Goal: Transaction & Acquisition: Purchase product/service

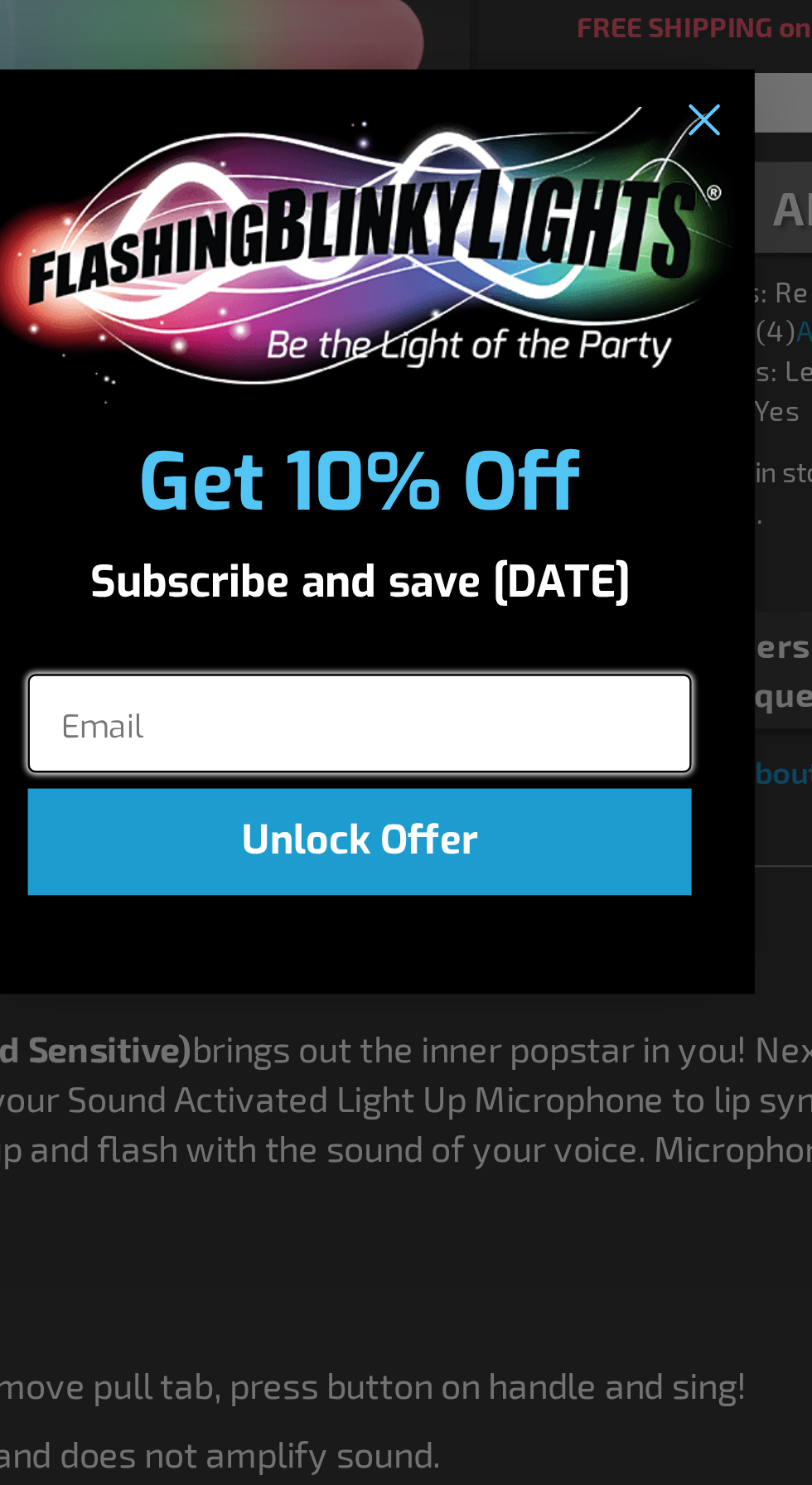
click at [382, 817] on input "Email" at bounding box center [405, 823] width 278 height 41
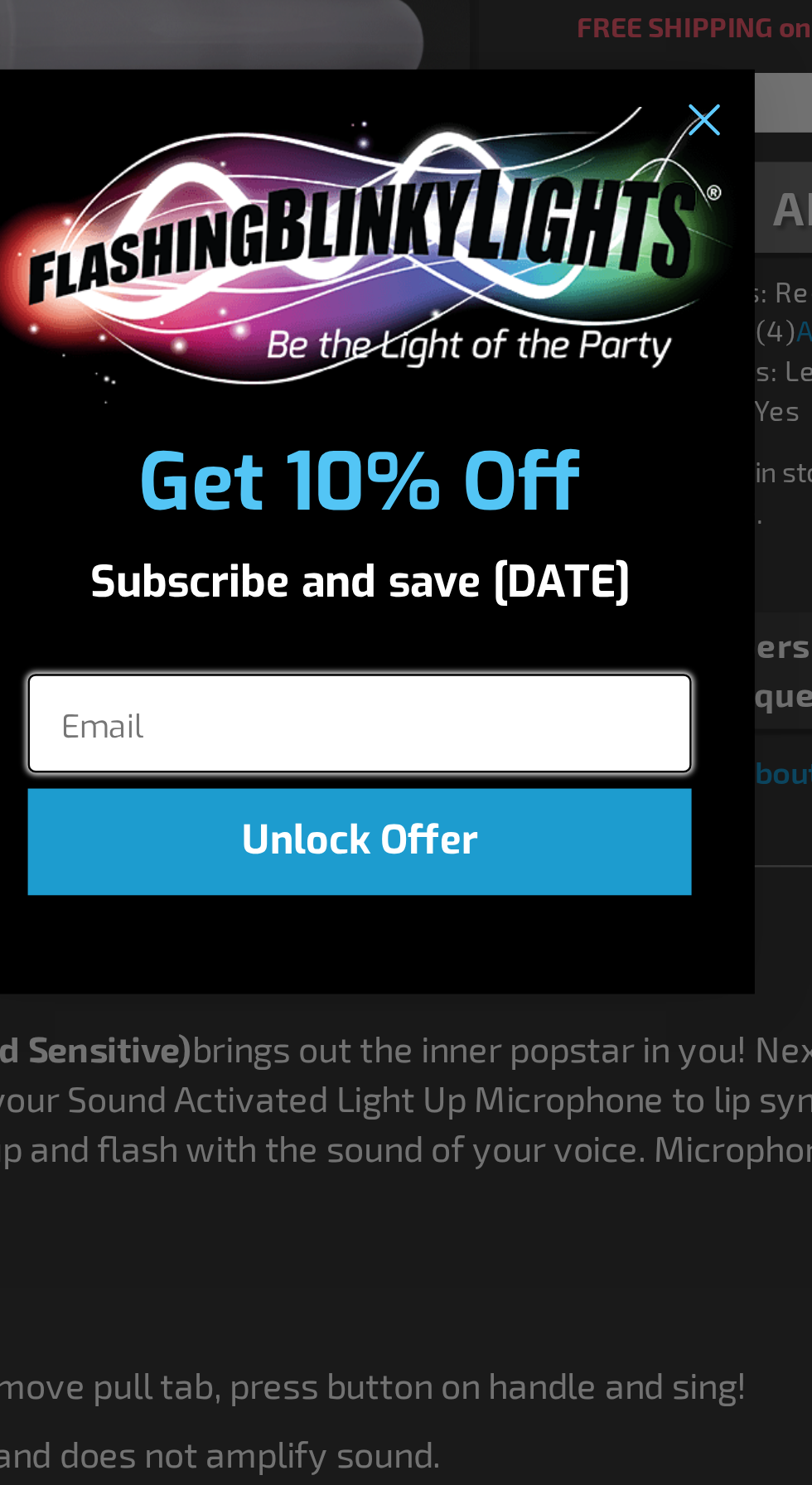
type input "Noelleedwards77@gmail.com"
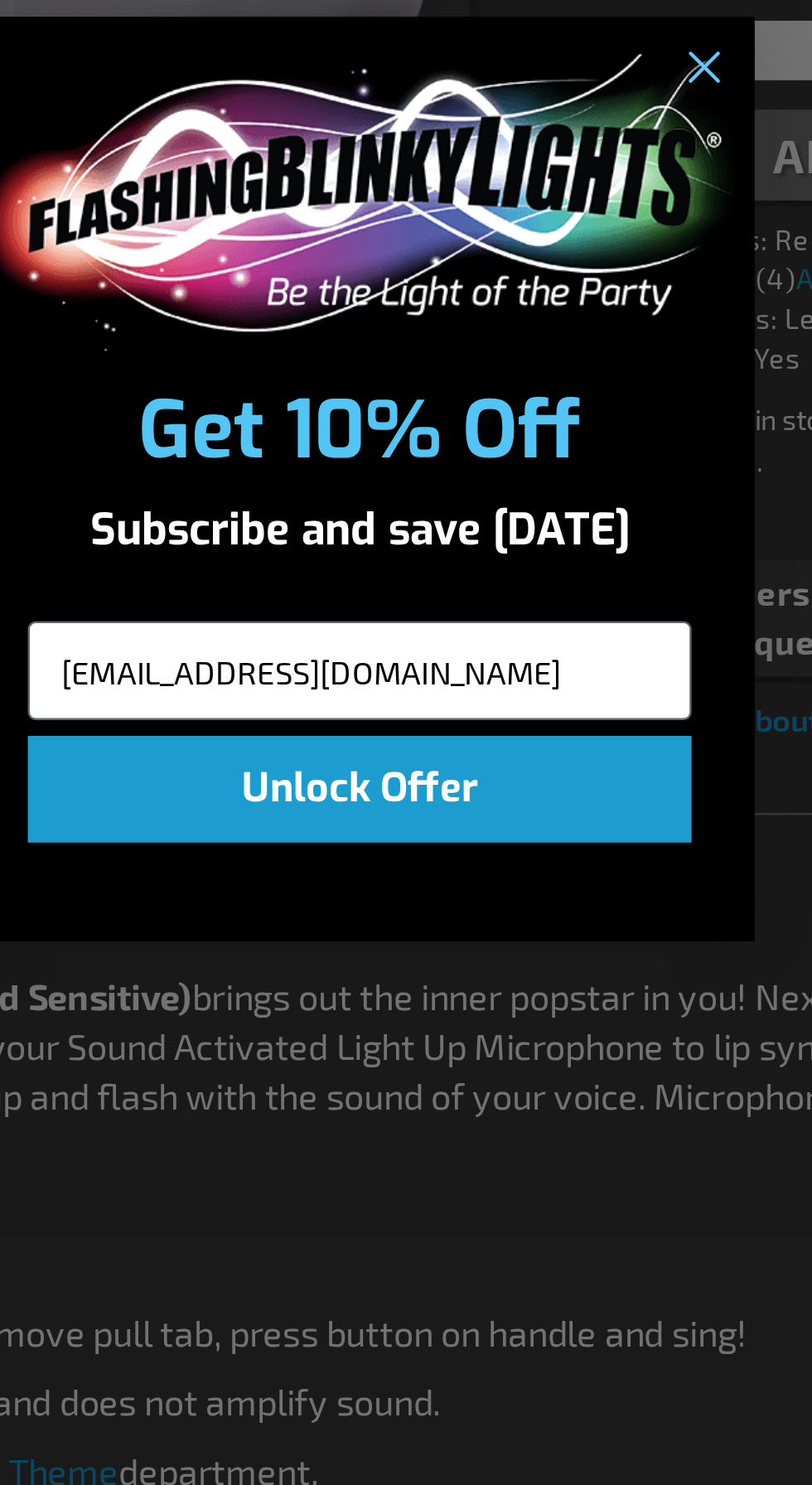
click at [476, 895] on button "Unlock Offer" at bounding box center [405, 872] width 278 height 44
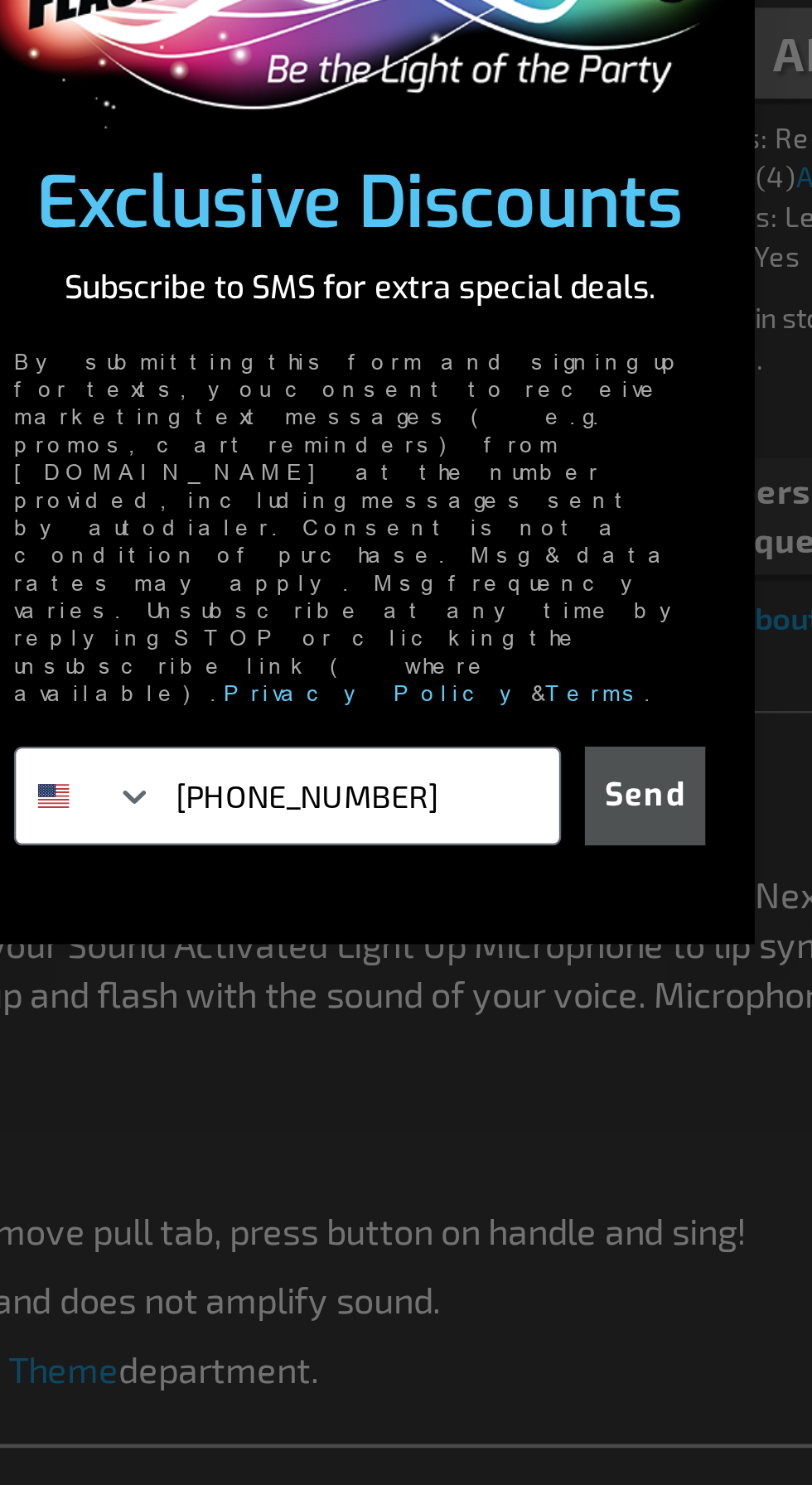
type input "541-951-1128"
click at [526, 925] on button "Send" at bounding box center [525, 918] width 51 height 41
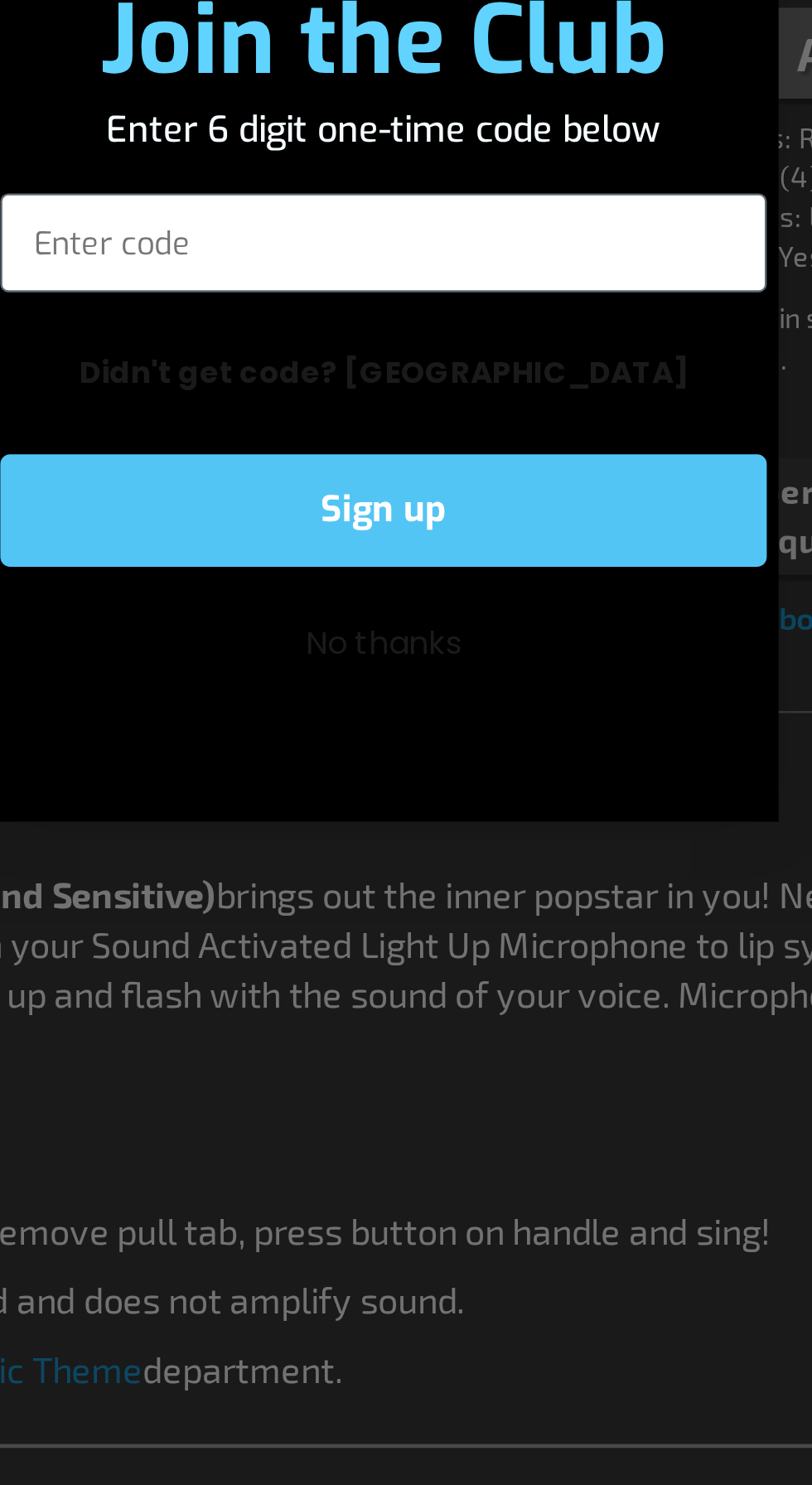
click at [407, 870] on button "No thanks" at bounding box center [406, 854] width 321 height 32
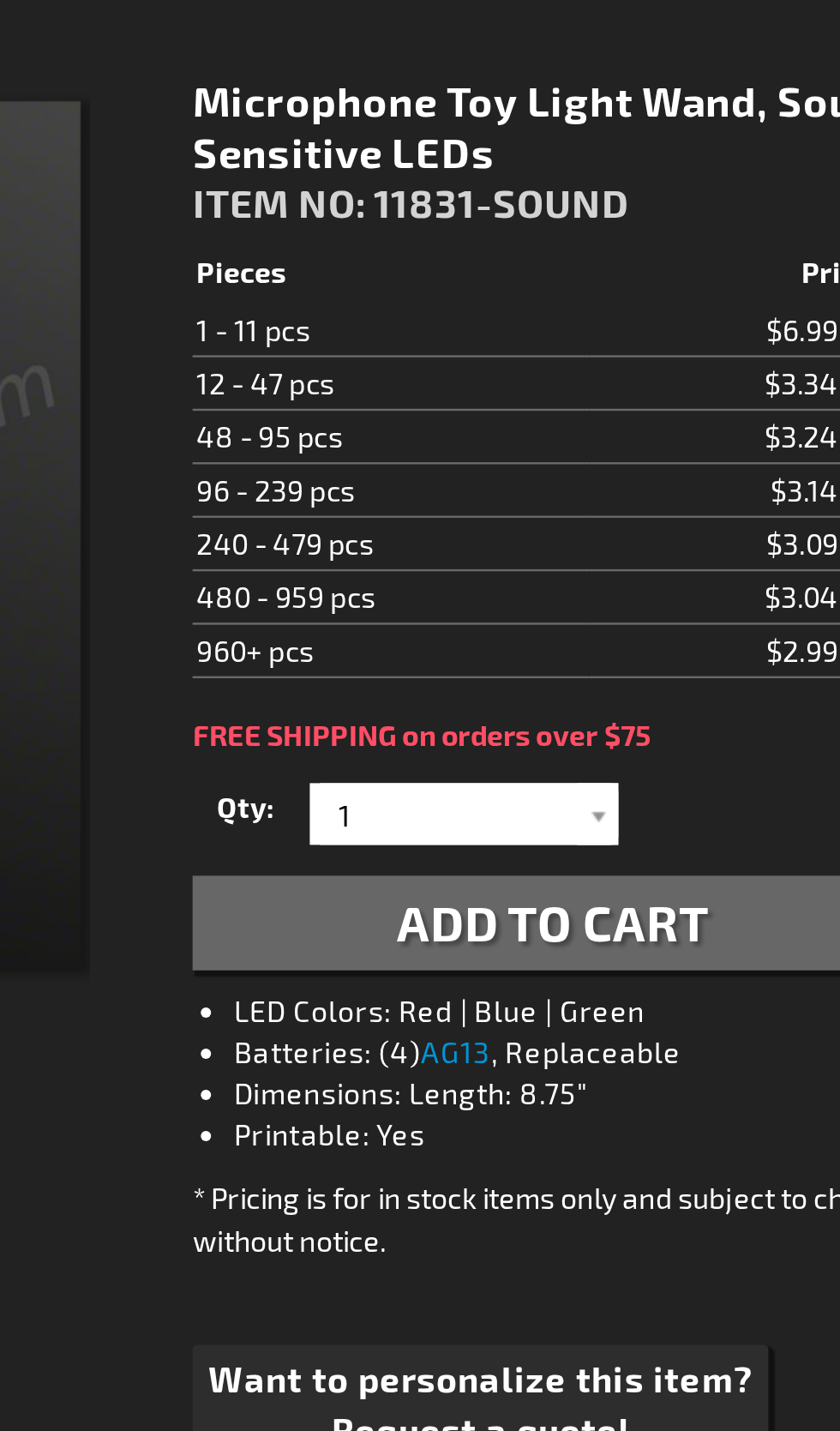
click at [719, 636] on span "Add to Cart" at bounding box center [664, 629] width 130 height 25
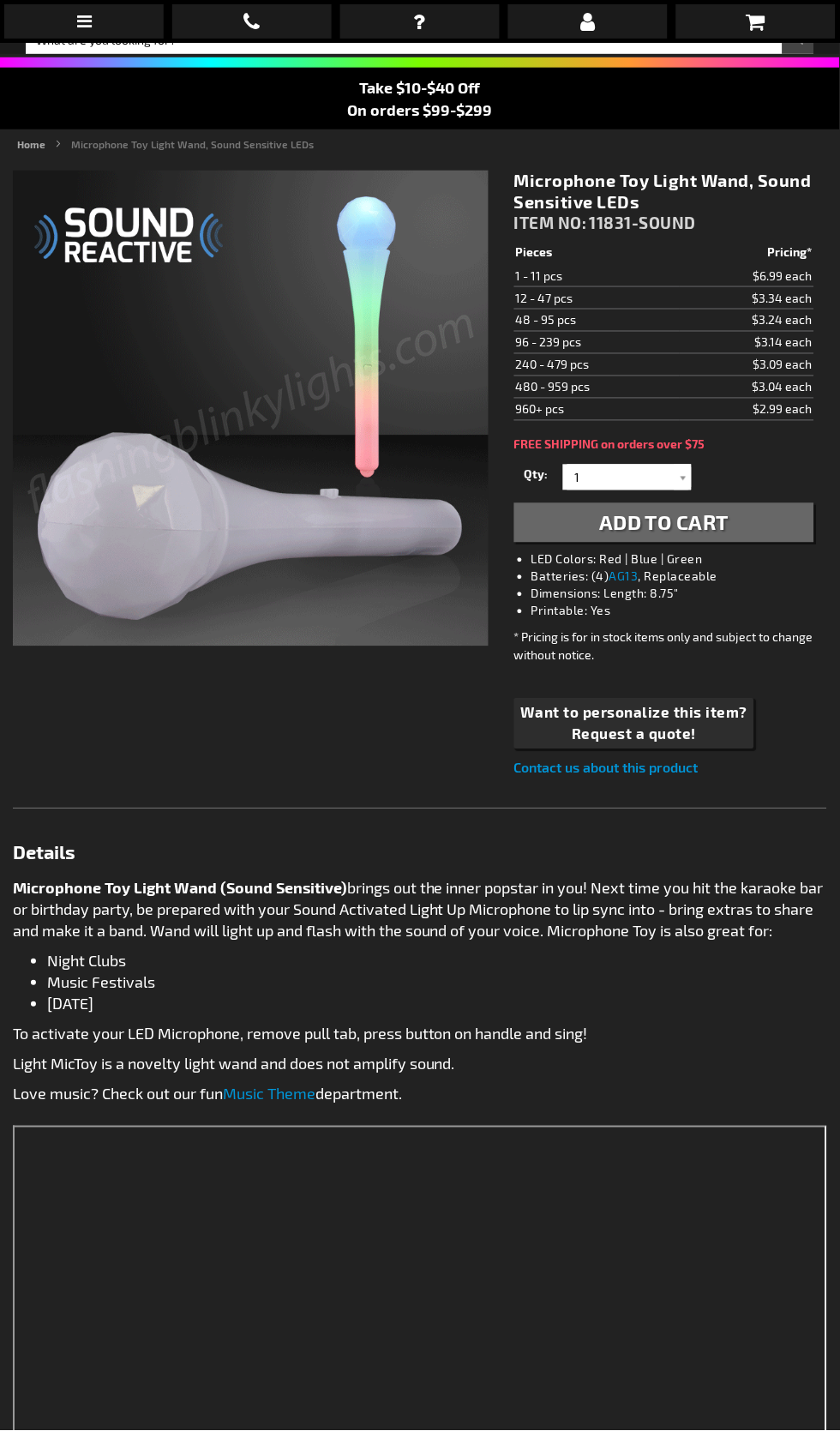
click at [738, 503] on button "Add to Cart" at bounding box center [664, 523] width 300 height 40
